Goal: Task Accomplishment & Management: Use online tool/utility

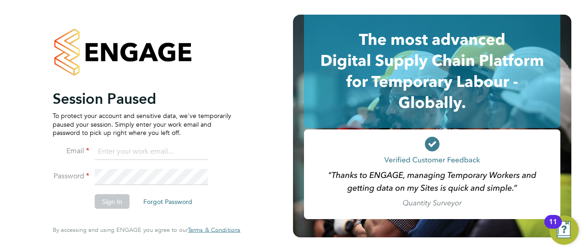
type input "[PERSON_NAME][EMAIL_ADDRESS][PERSON_NAME][DOMAIN_NAME]"
click at [16, 201] on div "Session Paused To protect your account and sensitive data, we've temporarily pa…" at bounding box center [146, 126] width 293 height 252
click at [100, 202] on button "Sign In" at bounding box center [112, 202] width 35 height 15
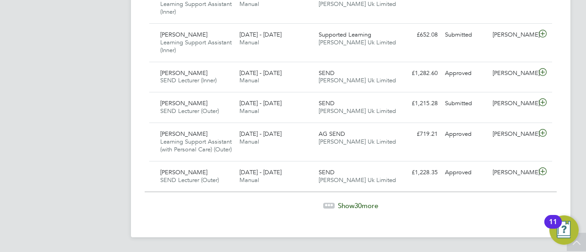
click at [346, 210] on span "Show 30 more" at bounding box center [358, 205] width 40 height 9
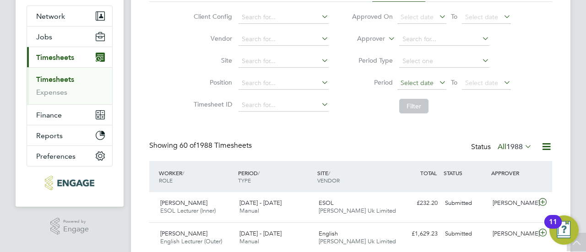
click at [419, 88] on span "Select date" at bounding box center [421, 83] width 49 height 12
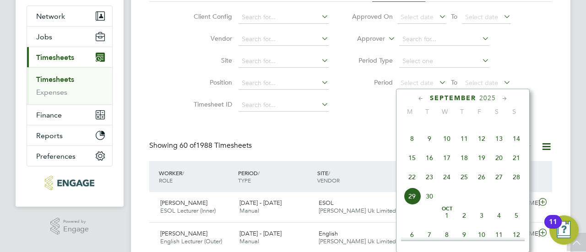
click at [410, 142] on span "8" at bounding box center [411, 138] width 17 height 17
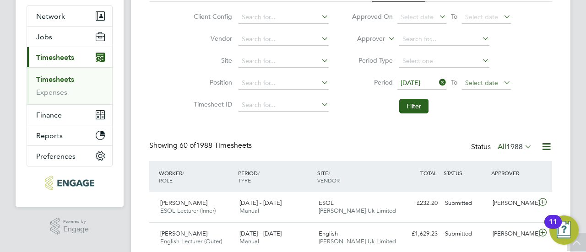
click at [481, 81] on span "Select date" at bounding box center [481, 83] width 33 height 8
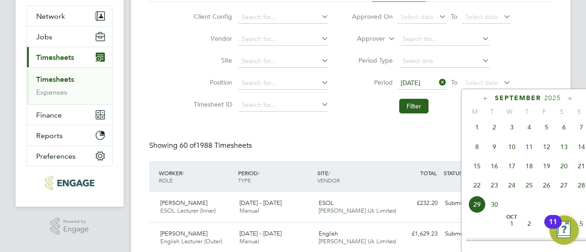
click at [580, 155] on span "14" at bounding box center [581, 146] width 17 height 17
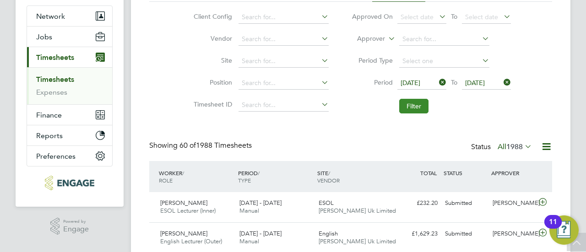
click at [417, 108] on button "Filter" at bounding box center [413, 106] width 29 height 15
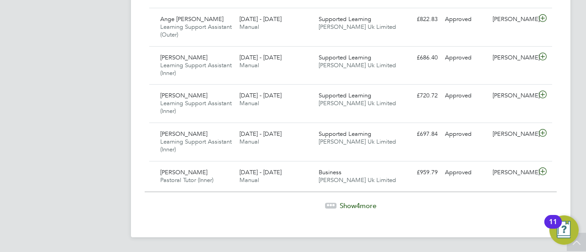
click at [356, 205] on span "4" at bounding box center [358, 205] width 4 height 9
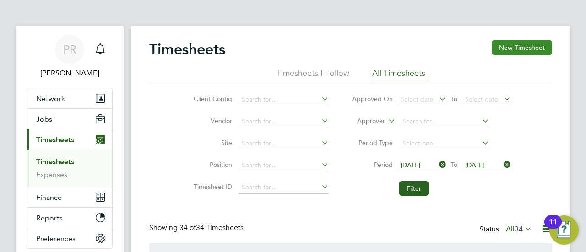
click at [547, 49] on button "New Timesheet" at bounding box center [522, 47] width 60 height 15
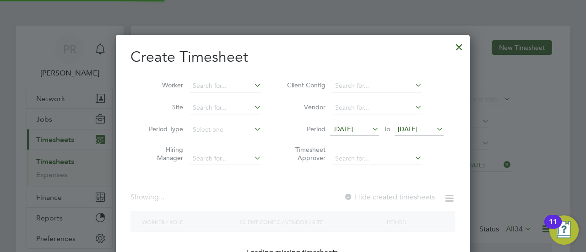
scroll to position [622, 354]
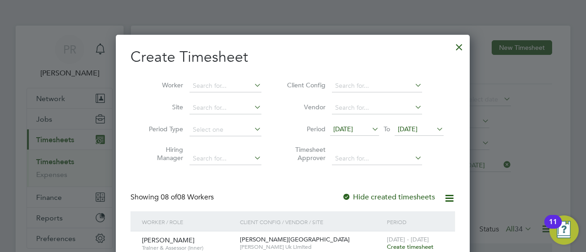
click at [460, 44] on div at bounding box center [459, 45] width 16 height 16
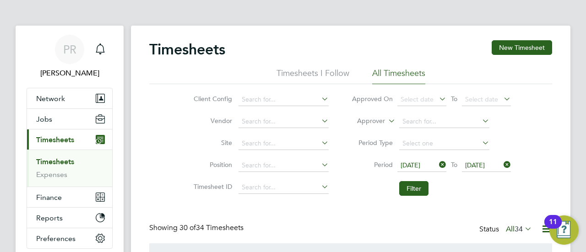
scroll to position [23, 79]
